Goal: Navigation & Orientation: Find specific page/section

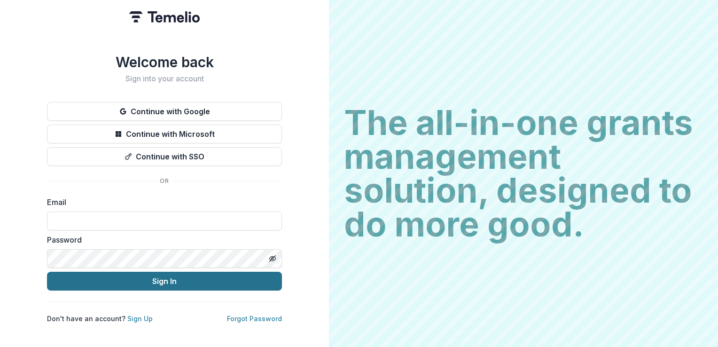
type input "**********"
click at [207, 280] on button "Sign In" at bounding box center [164, 281] width 235 height 19
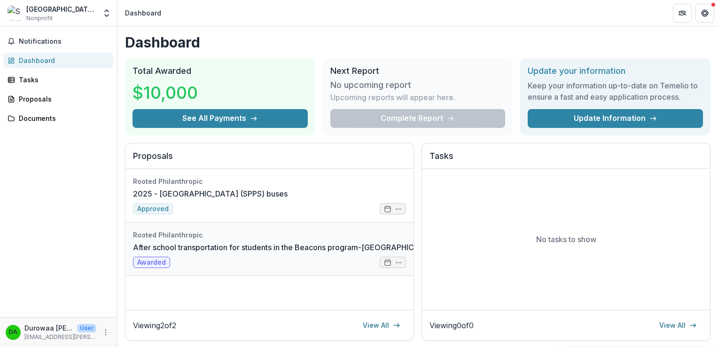
click at [198, 241] on link "After school transportation for students in the Beacons program-[GEOGRAPHIC_DAT…" at bounding box center [334, 246] width 402 height 11
click at [201, 192] on link "2025 - [GEOGRAPHIC_DATA] (SPPS) buses" at bounding box center [210, 193] width 155 height 11
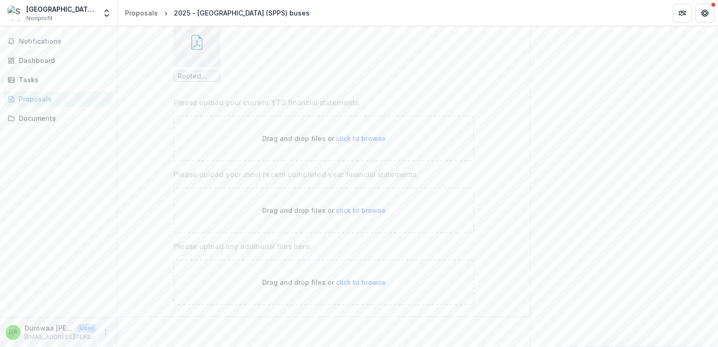
scroll to position [782, 0]
click at [55, 76] on div "Tasks" at bounding box center [62, 80] width 87 height 10
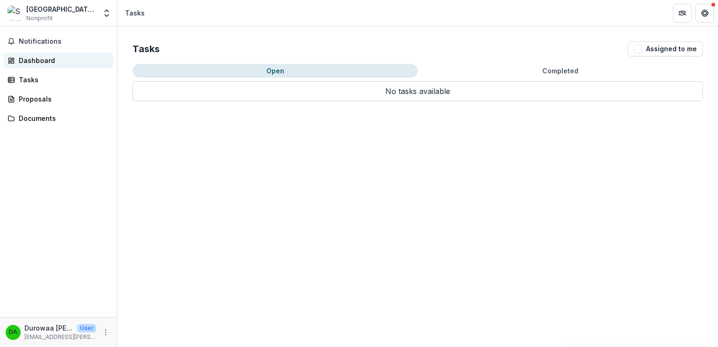
click at [43, 62] on div "Dashboard" at bounding box center [62, 60] width 87 height 10
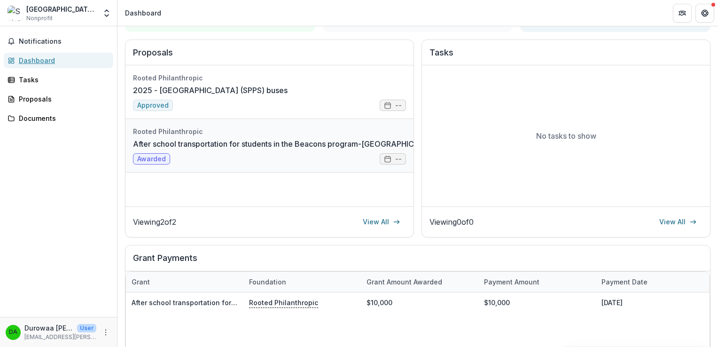
scroll to position [102, 0]
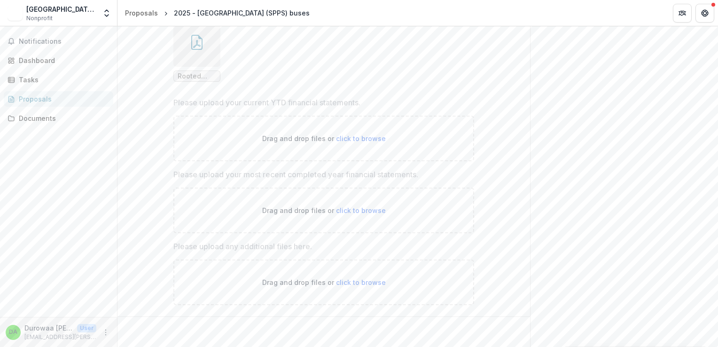
scroll to position [782, 0]
click at [38, 117] on div "Documents" at bounding box center [62, 118] width 87 height 10
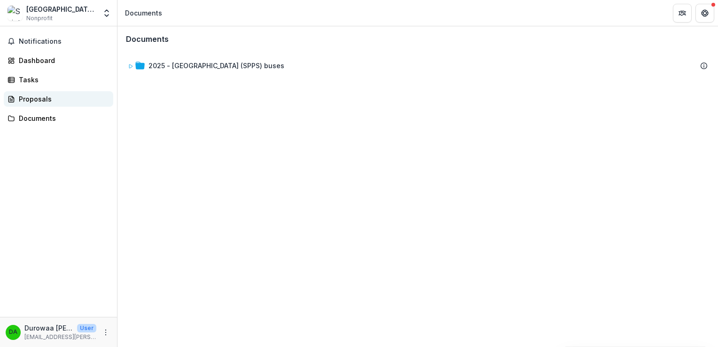
click at [61, 101] on div "Proposals" at bounding box center [62, 99] width 87 height 10
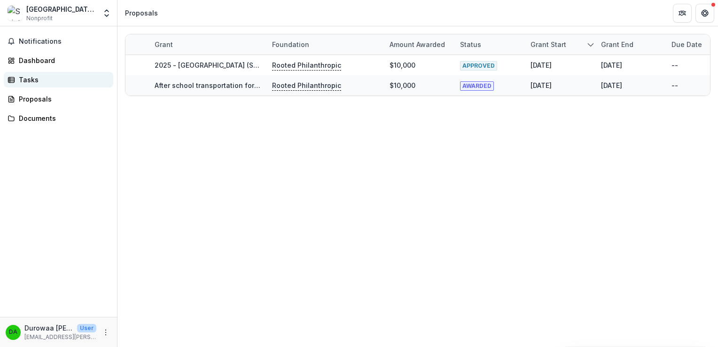
click at [24, 83] on div "Tasks" at bounding box center [62, 80] width 87 height 10
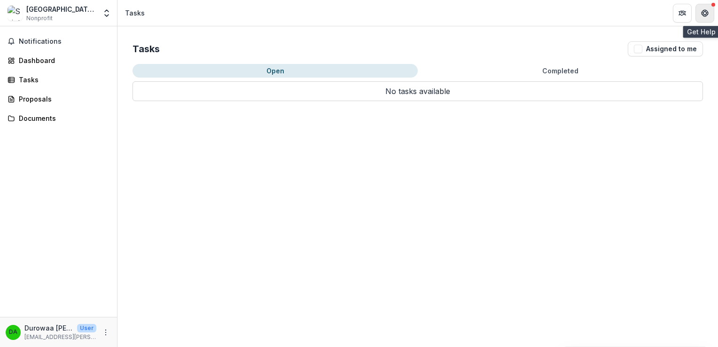
click at [704, 8] on button "Get Help" at bounding box center [704, 13] width 19 height 19
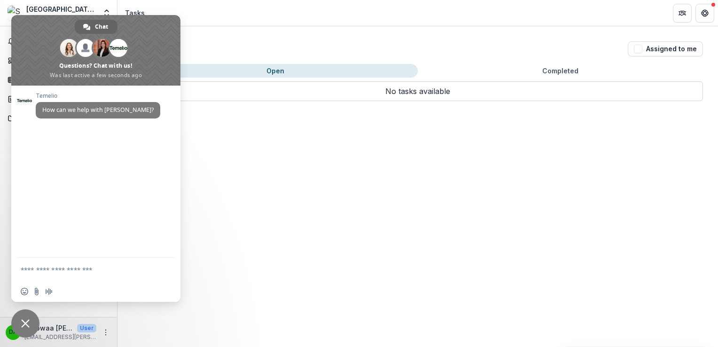
click at [329, 121] on div "Tasks Assigned to me Open Completed No tasks available No tasks available" at bounding box center [417, 186] width 600 height 320
click at [288, 123] on div "Tasks Assigned to me Open Completed No tasks available No tasks available" at bounding box center [417, 186] width 600 height 320
click at [31, 317] on span "Close chat" at bounding box center [25, 323] width 28 height 28
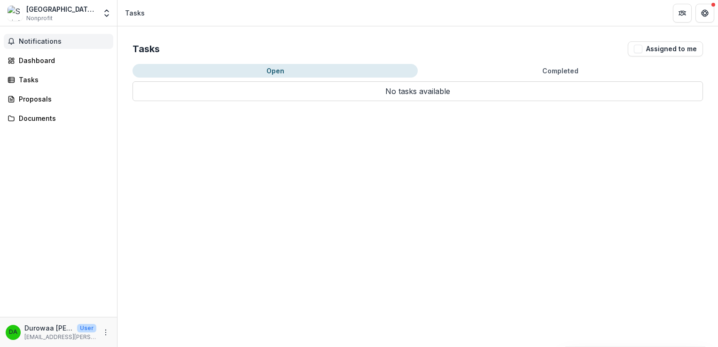
click at [52, 48] on button "Notifications" at bounding box center [58, 41] width 109 height 15
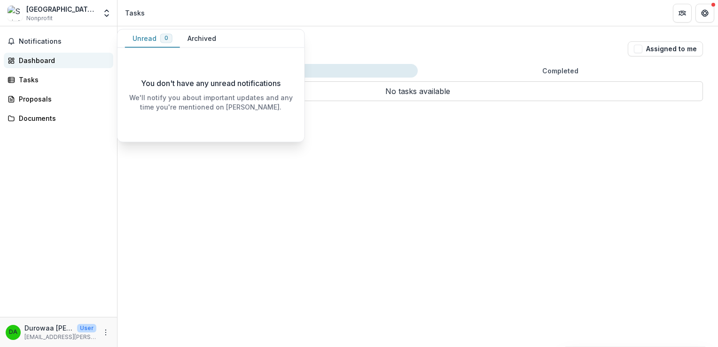
click at [50, 61] on div "Dashboard" at bounding box center [62, 60] width 87 height 10
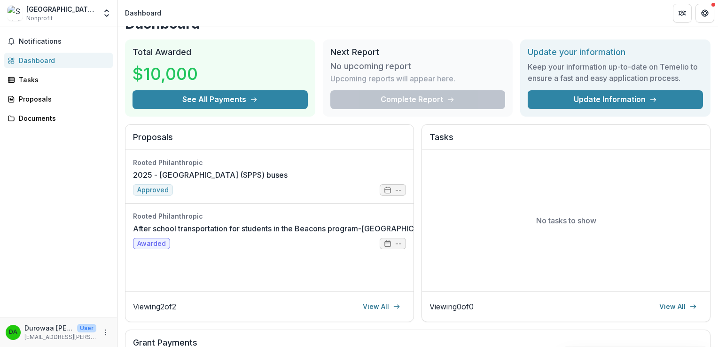
scroll to position [19, 0]
click at [244, 180] on link "2025 - [GEOGRAPHIC_DATA] (SPPS) buses" at bounding box center [210, 174] width 155 height 11
